Goal: Task Accomplishment & Management: Manage account settings

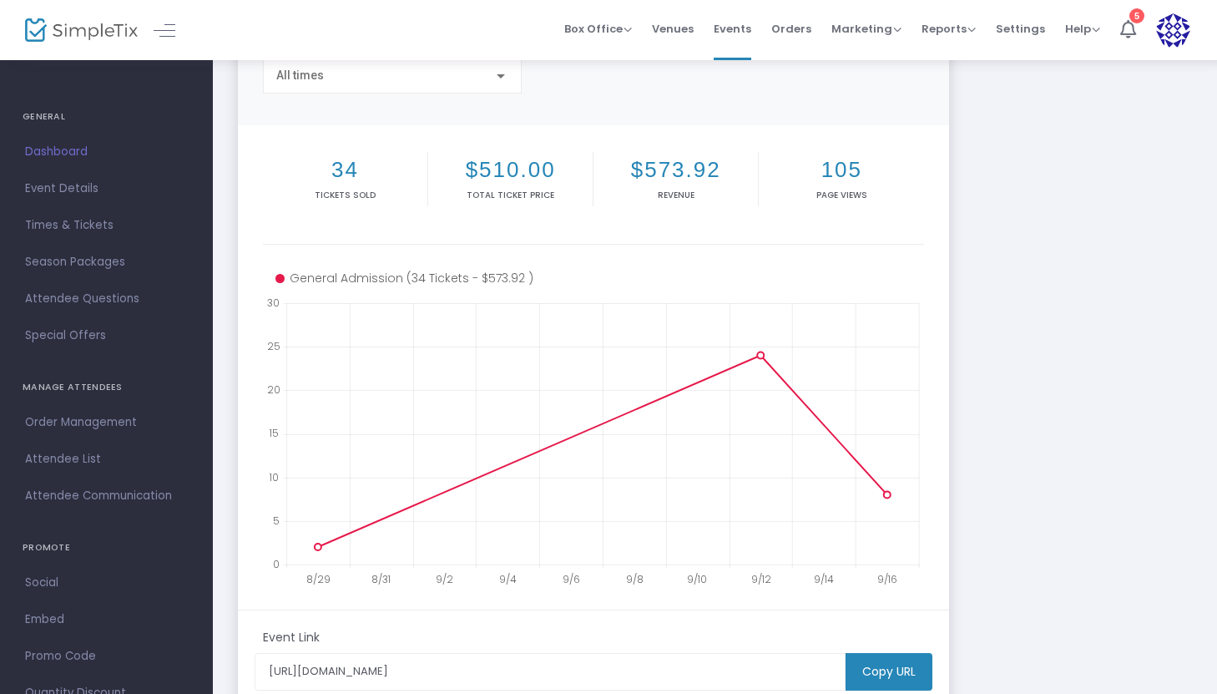
scroll to position [154, 0]
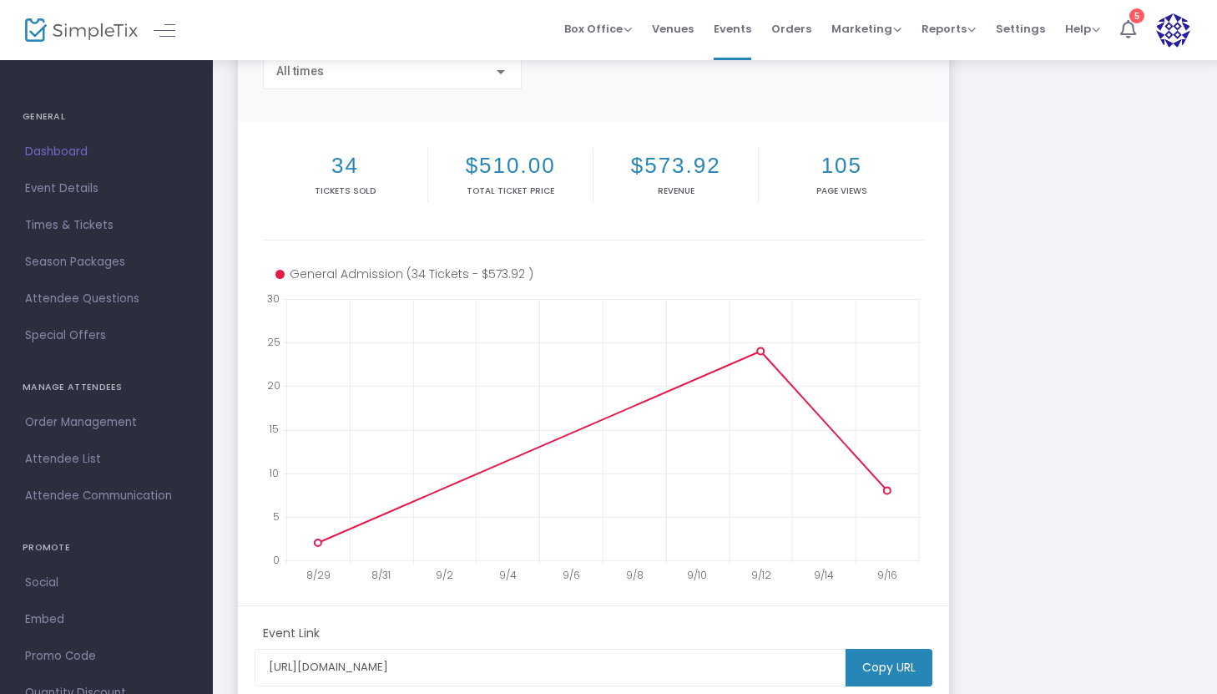
click at [1057, 337] on div "The Outsiders [URL][DOMAIN_NAME] Copy All times 34 Tickets sold $510.00 Total T…" at bounding box center [715, 345] width 971 height 830
click at [988, 430] on div "The Outsiders [URL][DOMAIN_NAME] Copy All times 34 Tickets sold $510.00 Total T…" at bounding box center [715, 345] width 971 height 830
click at [886, 32] on span "Marketing" at bounding box center [866, 29] width 70 height 16
click at [964, 31] on span "Reports" at bounding box center [948, 29] width 54 height 16
click at [964, 95] on li "Sales Reports" at bounding box center [975, 89] width 109 height 33
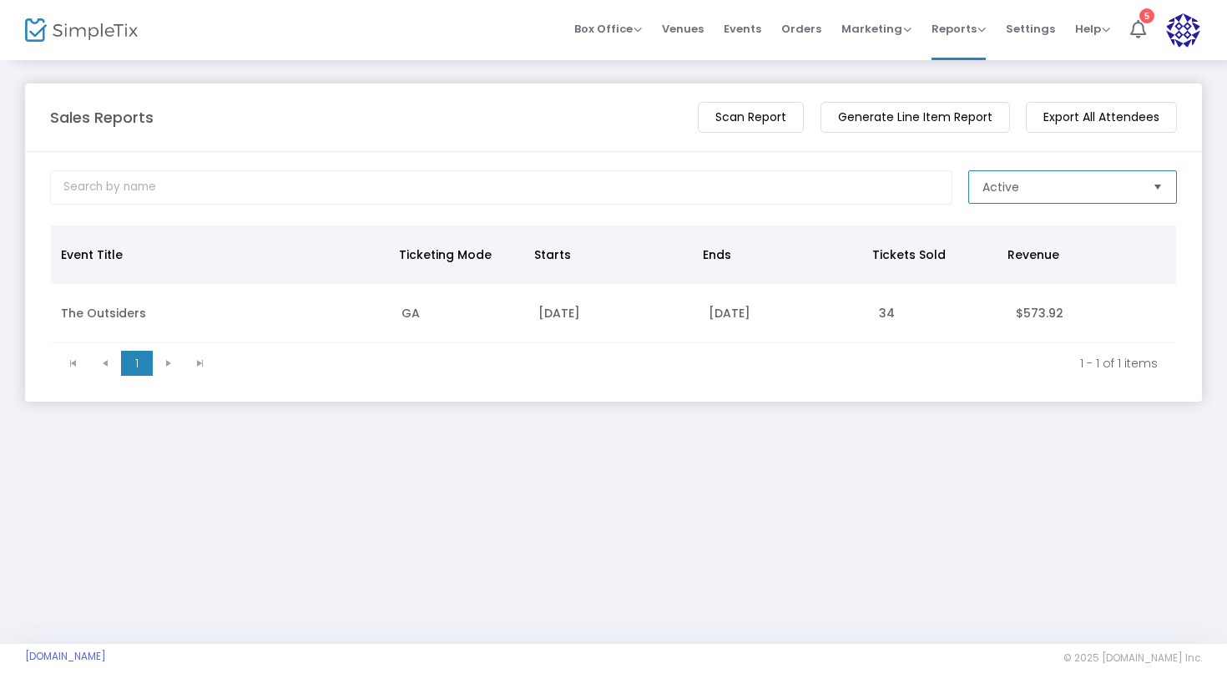
click at [1021, 181] on span "Active" at bounding box center [1060, 187] width 157 height 17
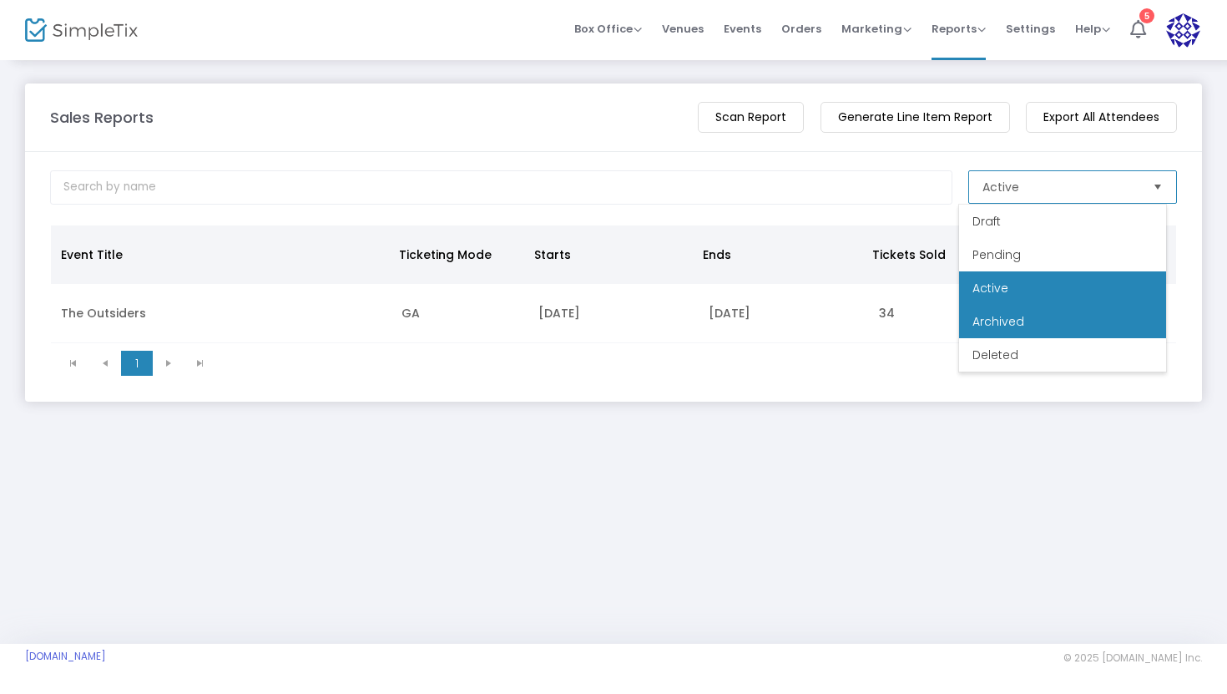
click at [1008, 328] on span "Archived" at bounding box center [998, 321] width 52 height 17
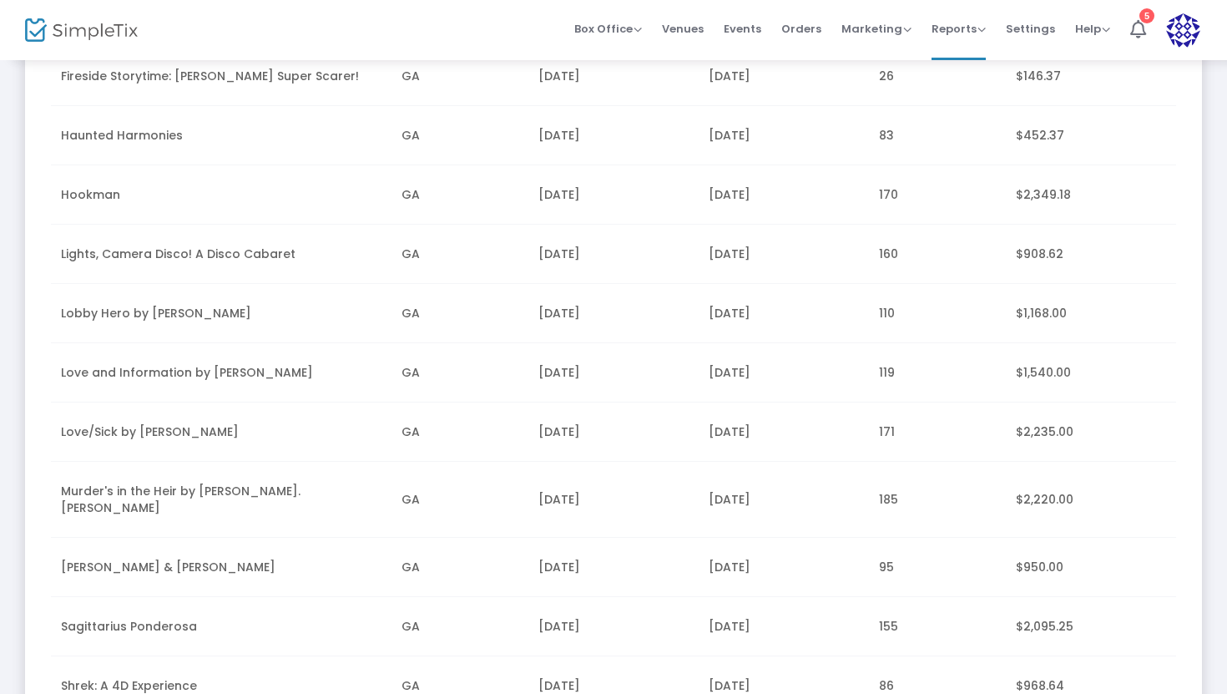
scroll to position [476, 0]
